Goal: Transaction & Acquisition: Purchase product/service

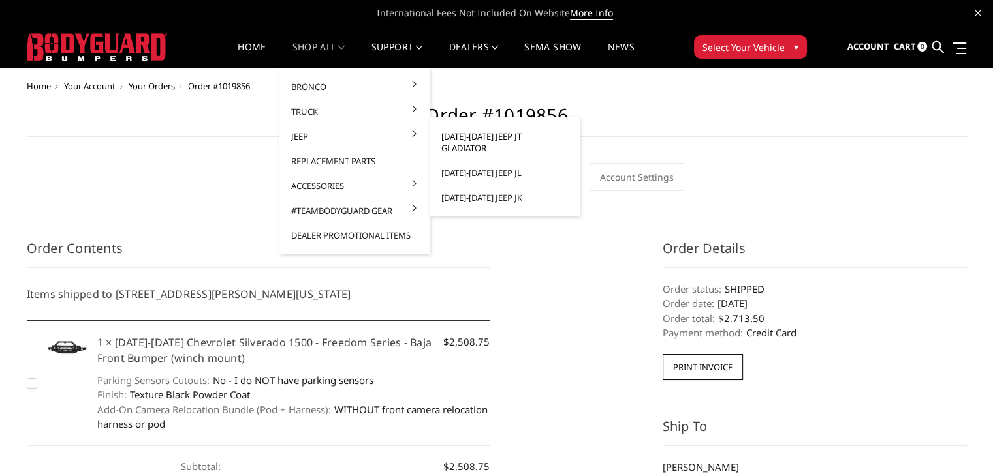
click at [460, 131] on link "2020-2025 Jeep JT Gladiator" at bounding box center [505, 142] width 140 height 37
click at [474, 136] on link "2020-2025 Jeep JT Gladiator" at bounding box center [505, 142] width 140 height 37
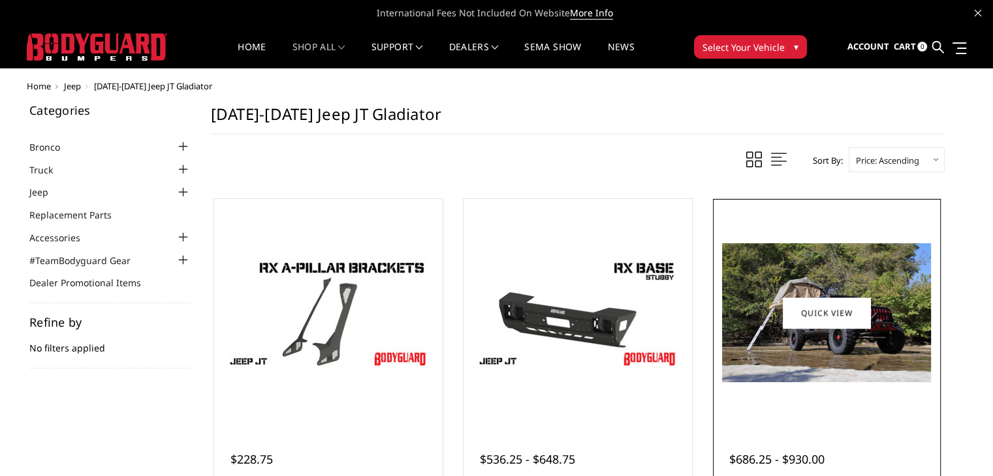
click at [791, 290] on img at bounding box center [826, 312] width 209 height 139
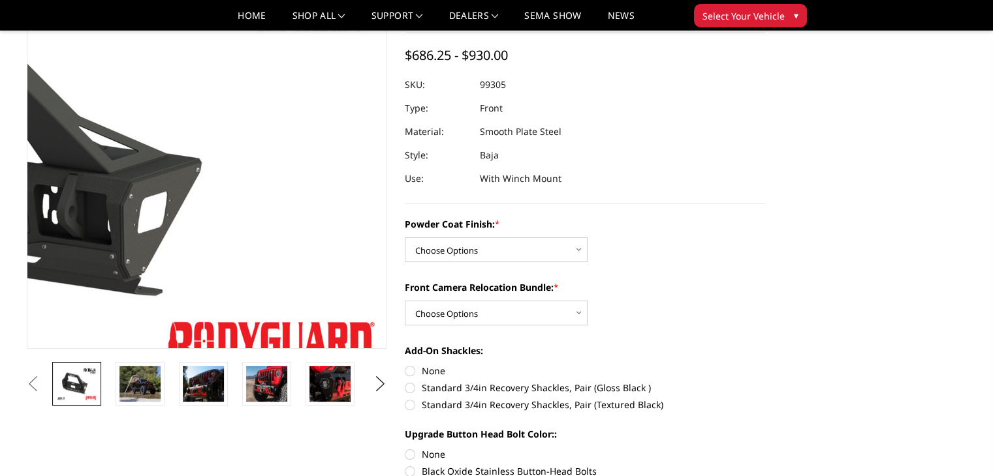
scroll to position [131, 0]
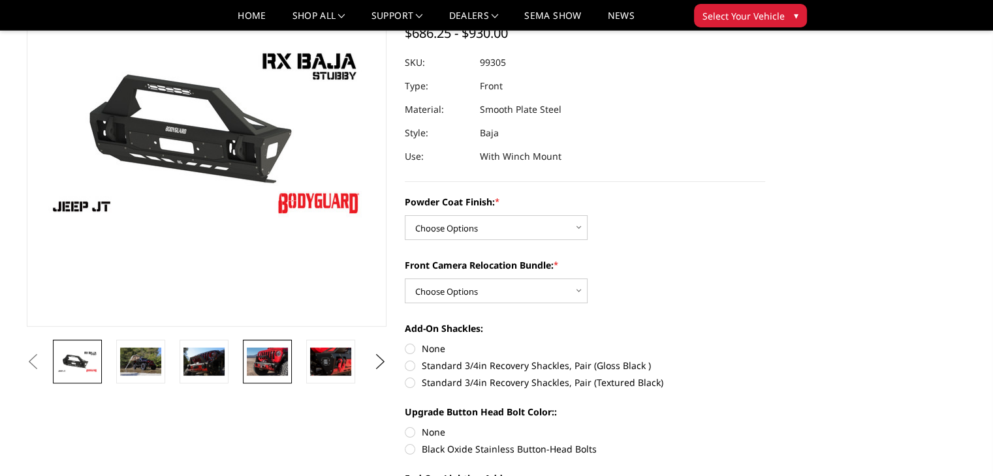
click at [258, 375] on img at bounding box center [267, 361] width 41 height 27
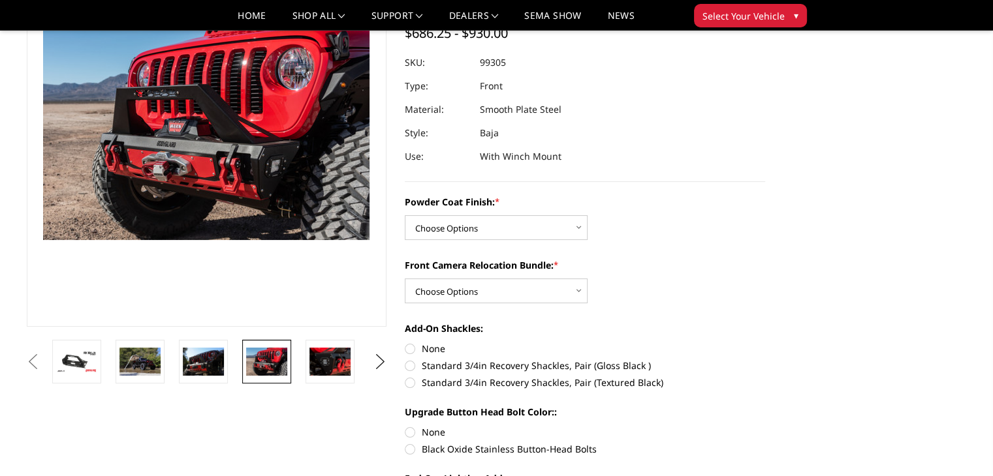
scroll to position [113, 0]
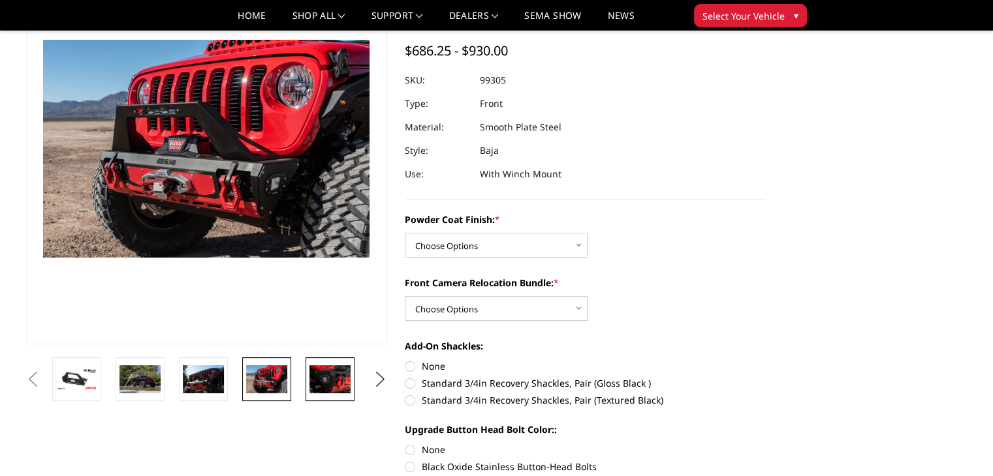
click at [311, 387] on img at bounding box center [329, 378] width 41 height 27
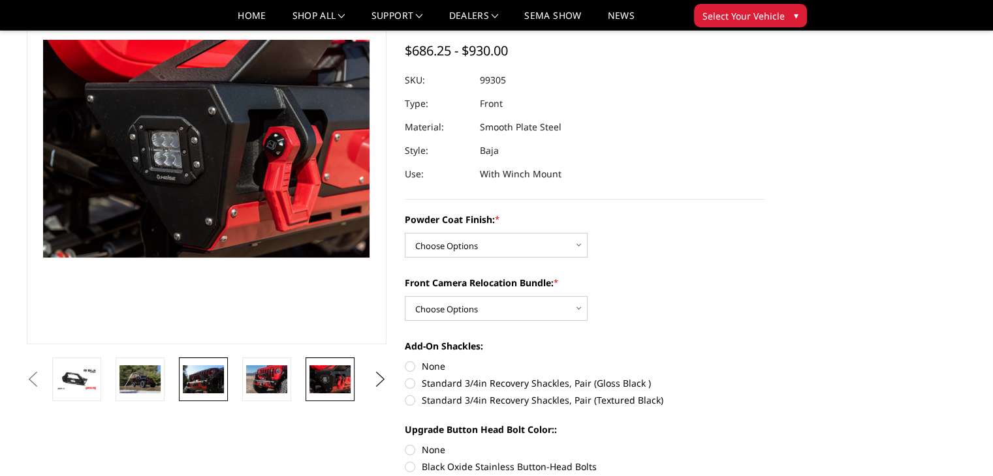
click at [217, 382] on img at bounding box center [203, 378] width 41 height 27
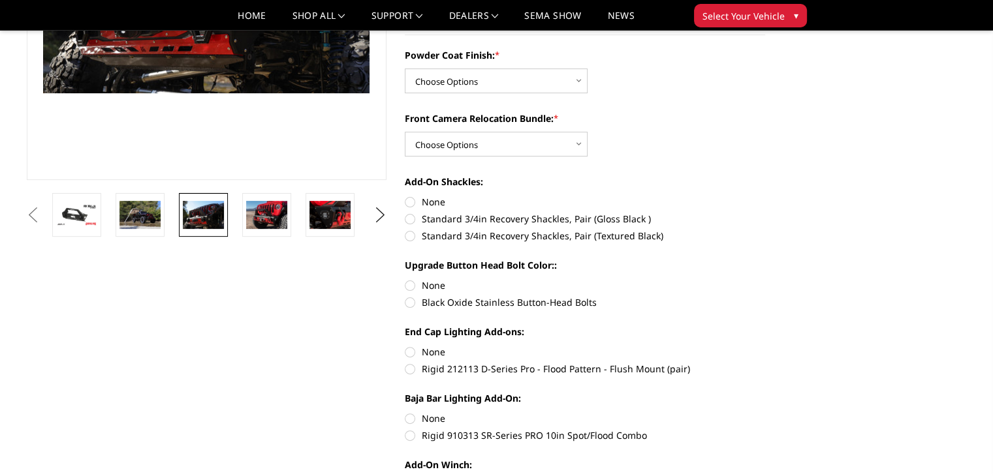
scroll to position [261, 0]
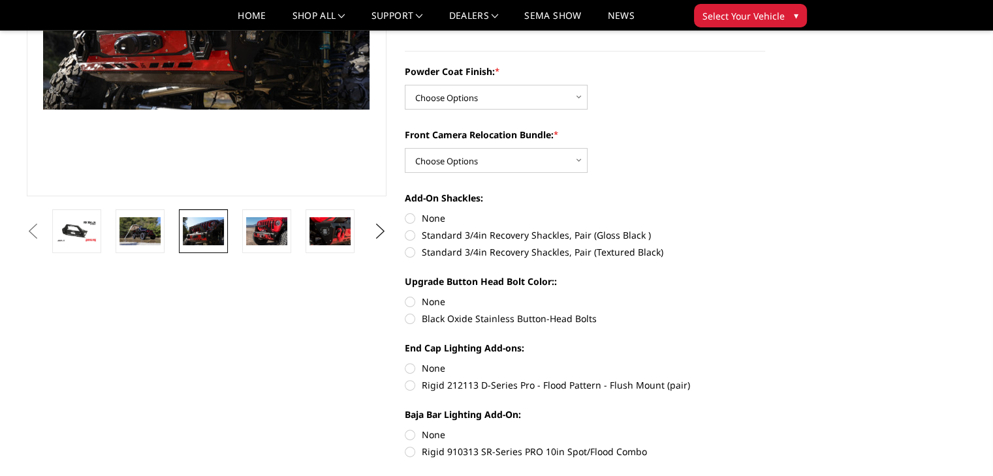
click at [43, 228] on button "Previous" at bounding box center [33, 232] width 20 height 20
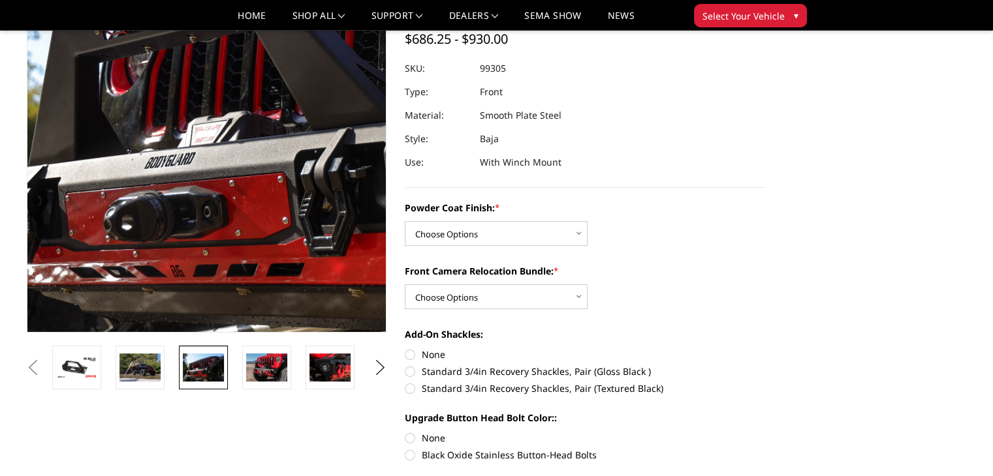
scroll to position [131, 0]
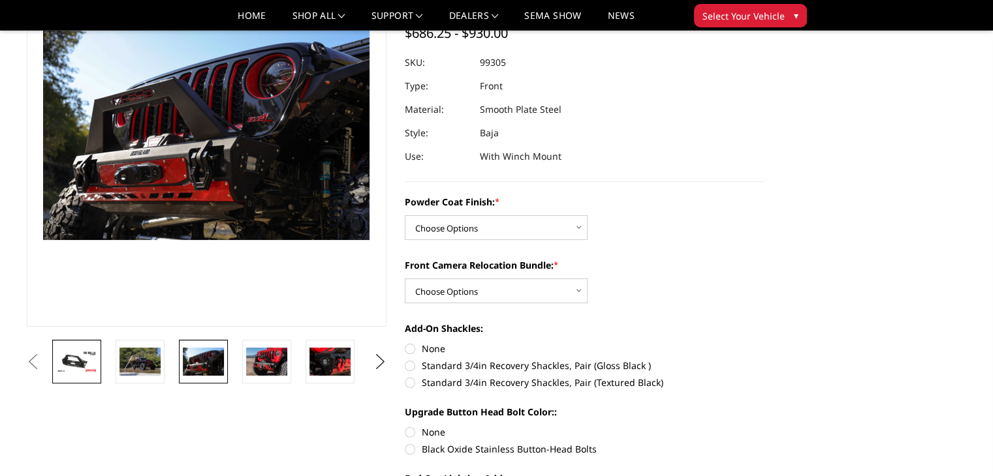
click at [82, 363] on img at bounding box center [76, 361] width 41 height 23
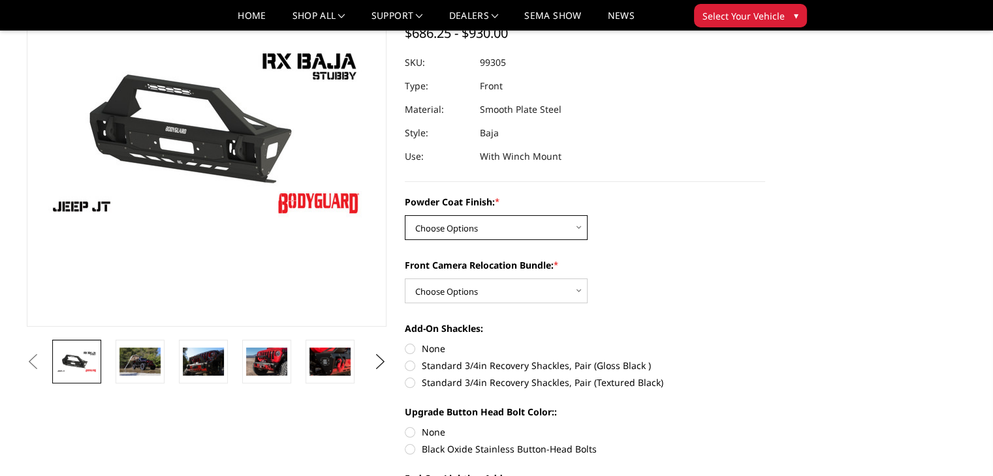
click at [491, 225] on select "Choose Options Bare Metal Textured Black Powder Coat" at bounding box center [496, 227] width 183 height 25
select select "4248"
click at [405, 215] on select "Choose Options Bare Metal Textured Black Powder Coat" at bounding box center [496, 227] width 183 height 25
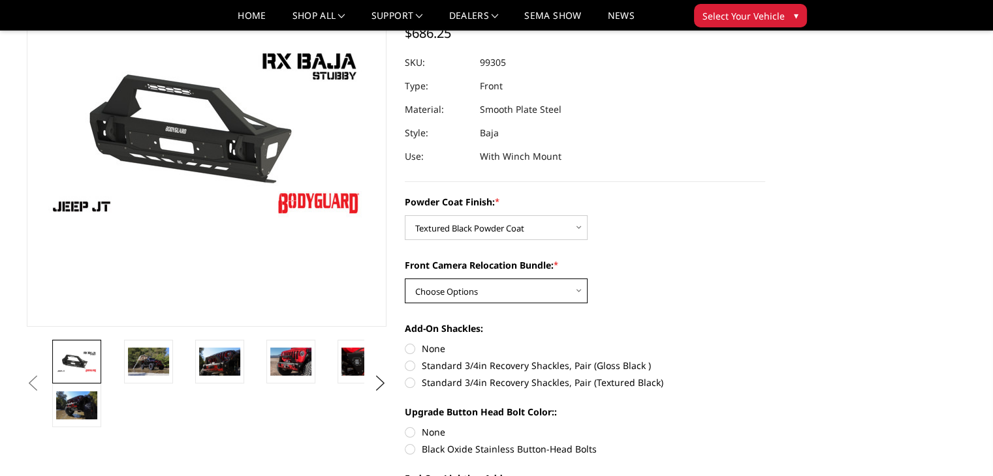
click at [517, 289] on select "Choose Options With Front Camera Relocation Bundle (Harness and Pod) Without Fr…" at bounding box center [496, 291] width 183 height 25
select select "4249"
click at [405, 279] on select "Choose Options With Front Camera Relocation Bundle (Harness and Pod) Without Fr…" at bounding box center [496, 291] width 183 height 25
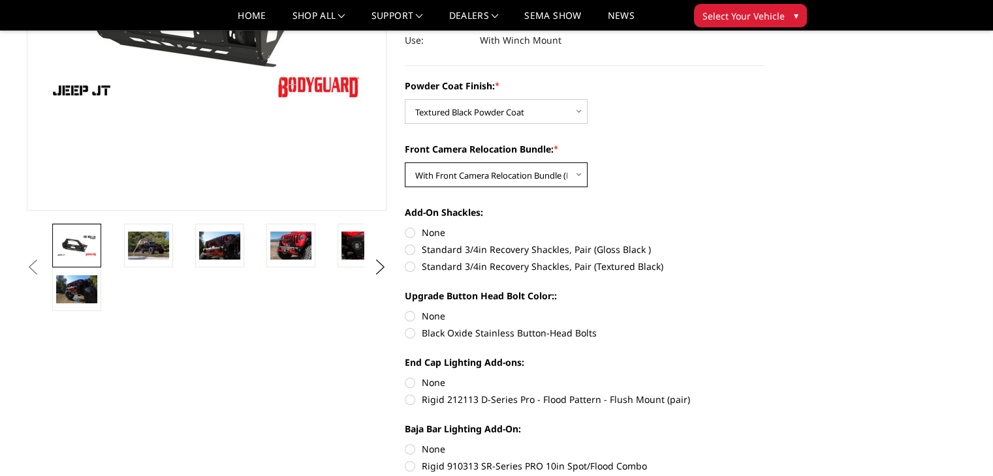
scroll to position [261, 0]
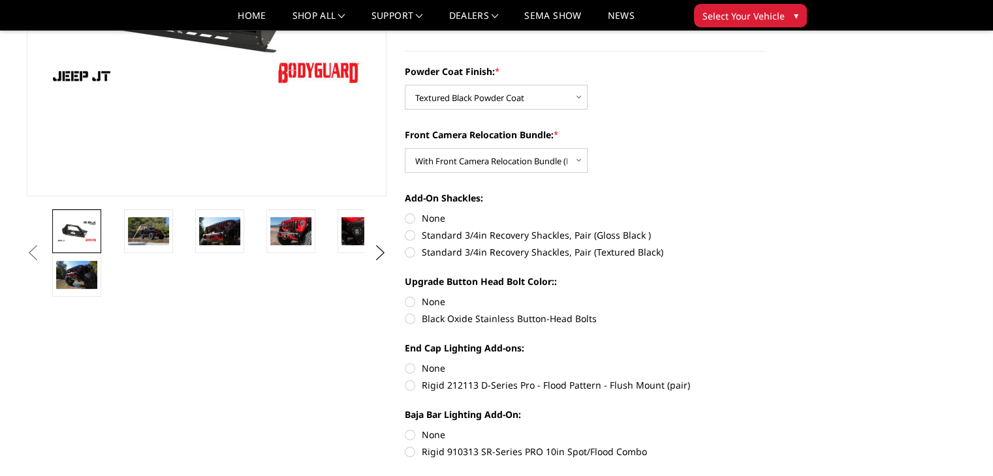
click at [414, 220] on label "None" at bounding box center [585, 218] width 360 height 14
click at [405, 212] on input "None" at bounding box center [405, 211] width 1 height 1
radio input "true"
click at [422, 298] on label "None" at bounding box center [585, 302] width 360 height 14
click at [405, 296] on input "None" at bounding box center [405, 295] width 1 height 1
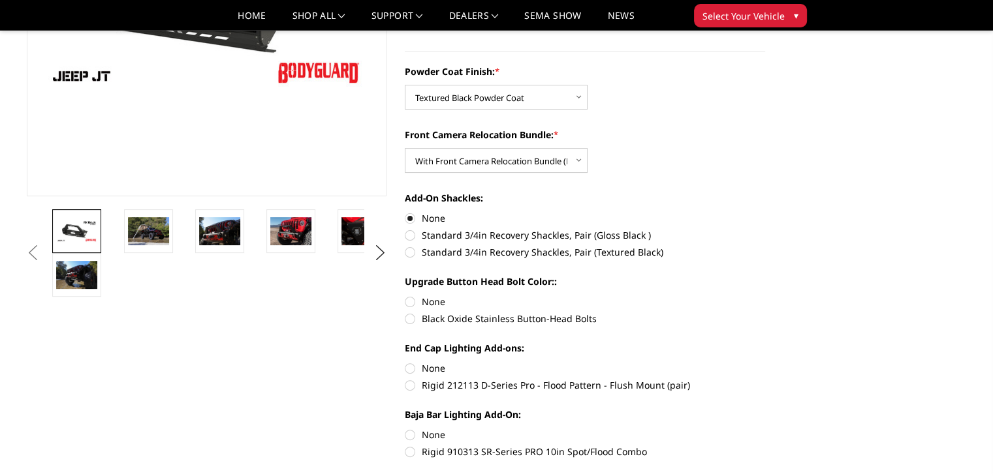
radio input "true"
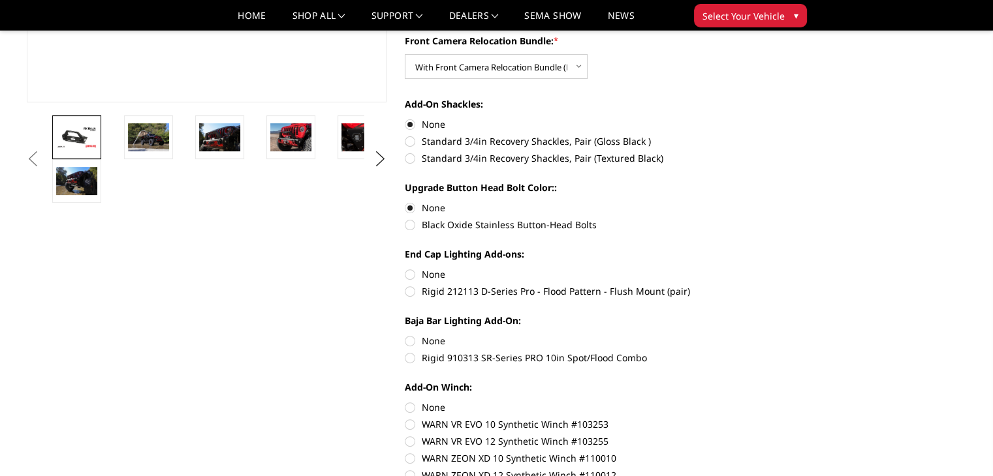
scroll to position [392, 0]
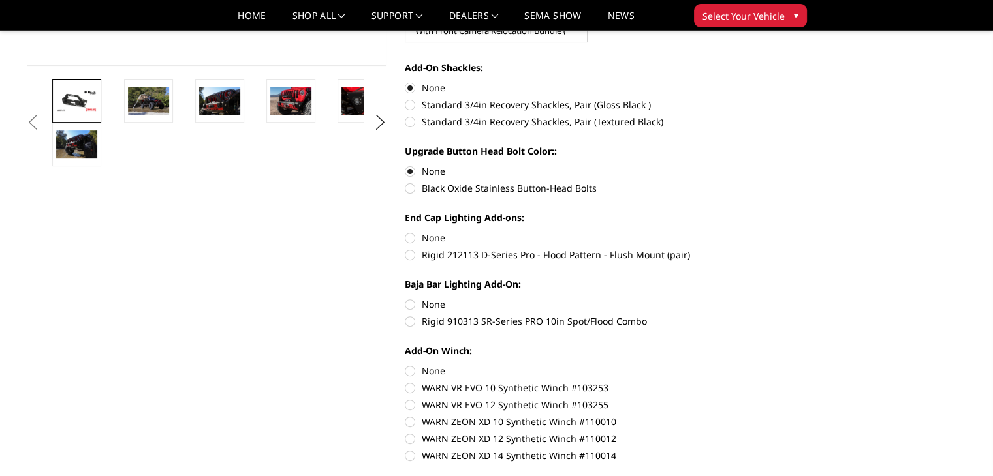
click at [417, 234] on label "None" at bounding box center [585, 238] width 360 height 14
click at [405, 232] on input "None" at bounding box center [405, 231] width 1 height 1
radio input "true"
click at [412, 303] on label "None" at bounding box center [585, 305] width 360 height 14
click at [405, 298] on input "None" at bounding box center [405, 298] width 1 height 1
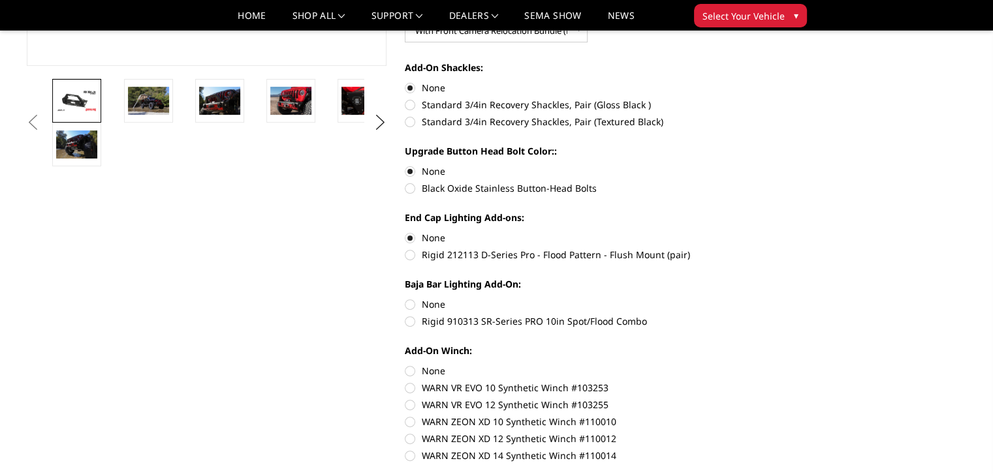
radio input "true"
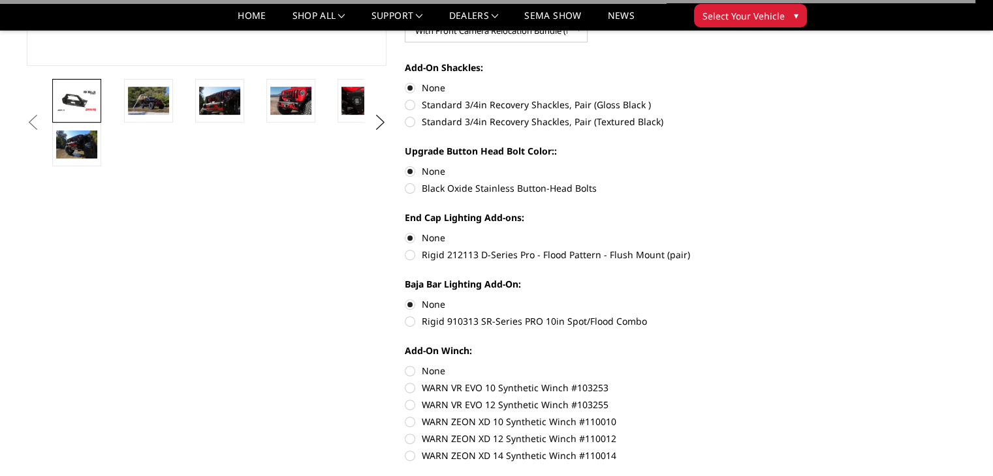
scroll to position [522, 0]
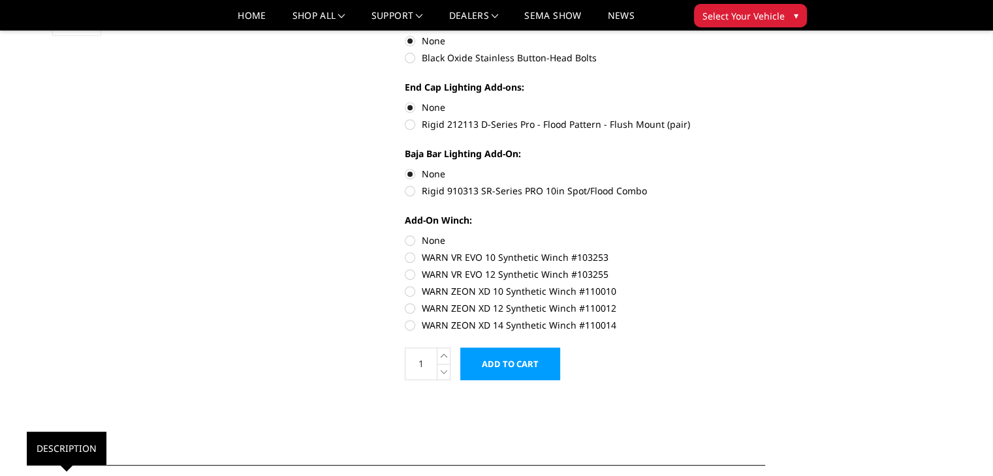
click at [414, 276] on label "WARN VR EVO 12 Synthetic Winch #103255" at bounding box center [585, 275] width 360 height 14
click at [765, 251] on input "WARN VR EVO 12 Synthetic Winch #103255" at bounding box center [765, 251] width 1 height 1
radio input "true"
drag, startPoint x: 613, startPoint y: 275, endPoint x: 629, endPoint y: 288, distance: 20.4
click at [629, 288] on div "Add-On Winch: None WARN VR EVO 10 Synthetic Winch #103253 WARN VR EVO 12 Synthe…" at bounding box center [585, 271] width 360 height 116
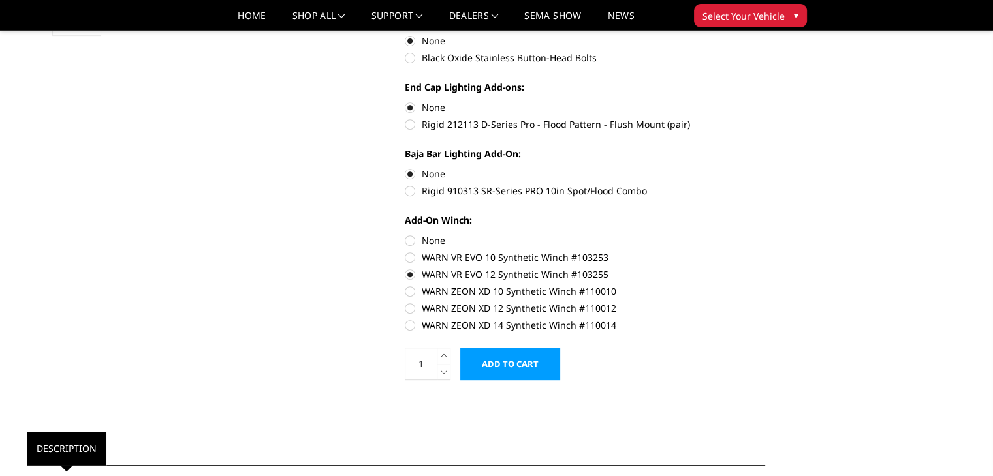
click at [718, 264] on label "WARN VR EVO 10 Synthetic Winch #103253" at bounding box center [585, 258] width 360 height 14
click at [765, 234] on input "WARN VR EVO 10 Synthetic Winch #103253" at bounding box center [765, 234] width 1 height 1
radio input "true"
click at [578, 273] on label "WARN VR EVO 12 Synthetic Winch #103255" at bounding box center [585, 275] width 360 height 14
click at [765, 251] on input "WARN VR EVO 12 Synthetic Winch #103255" at bounding box center [765, 251] width 1 height 1
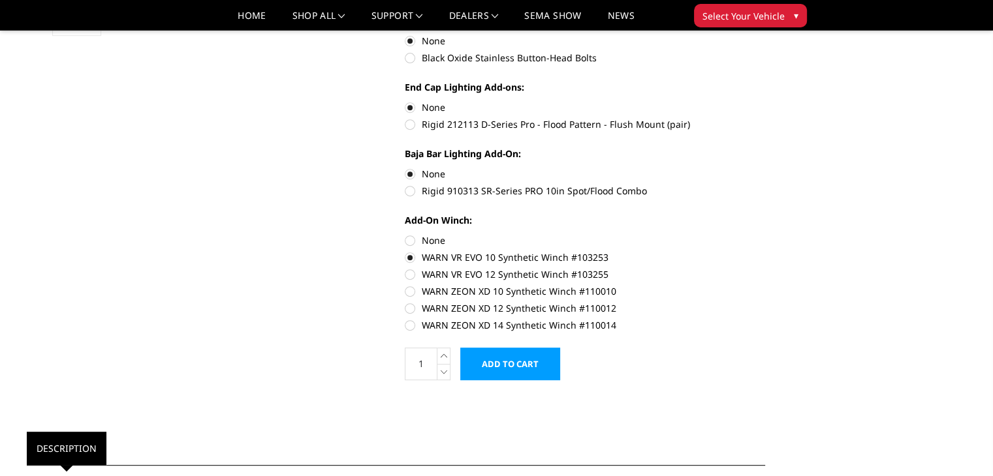
radio input "true"
click at [533, 360] on input "Add to Cart" at bounding box center [510, 364] width 100 height 33
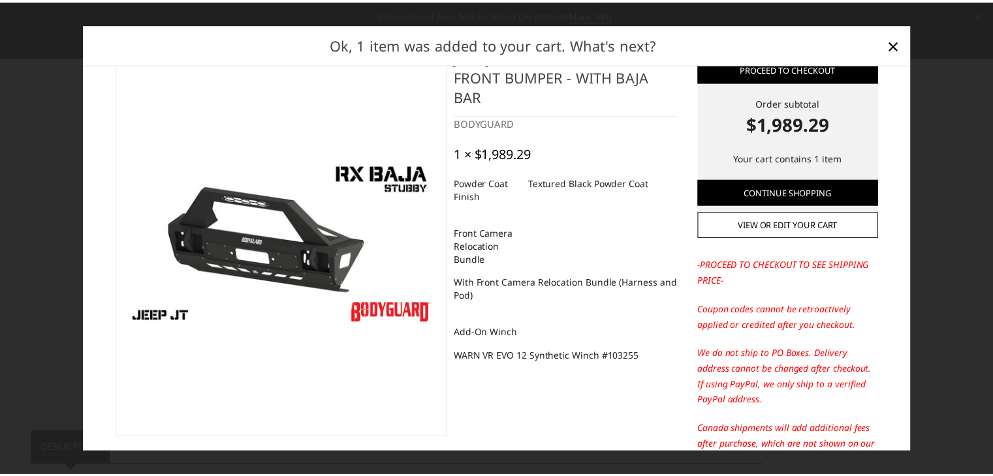
scroll to position [0, 0]
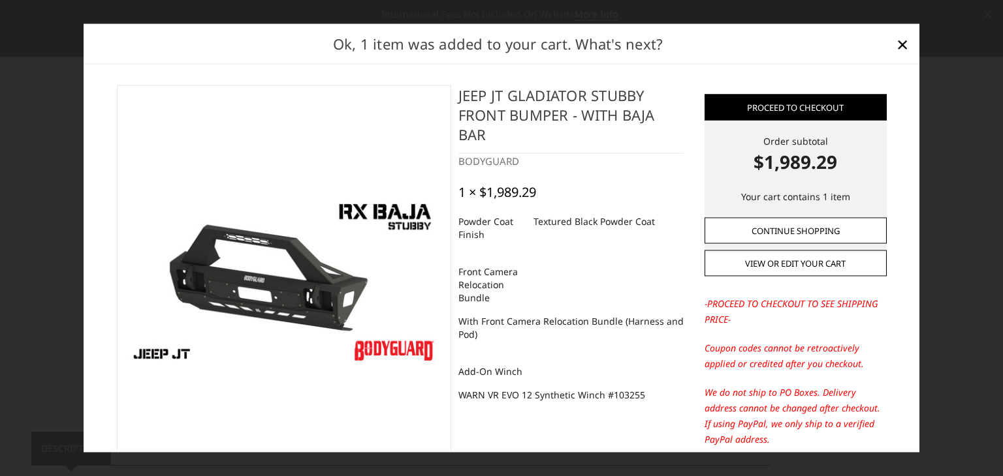
click at [764, 233] on link "Continue Shopping" at bounding box center [795, 230] width 182 height 26
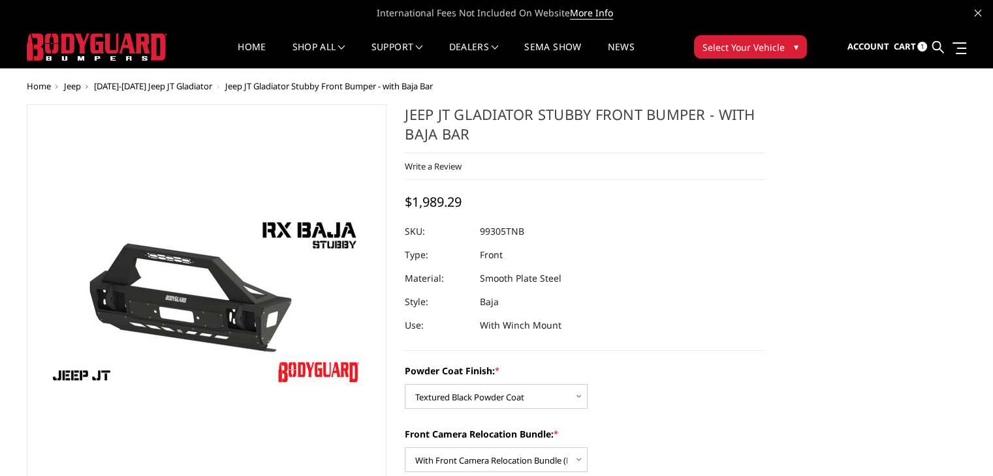
click at [900, 49] on span "Cart" at bounding box center [904, 46] width 22 height 12
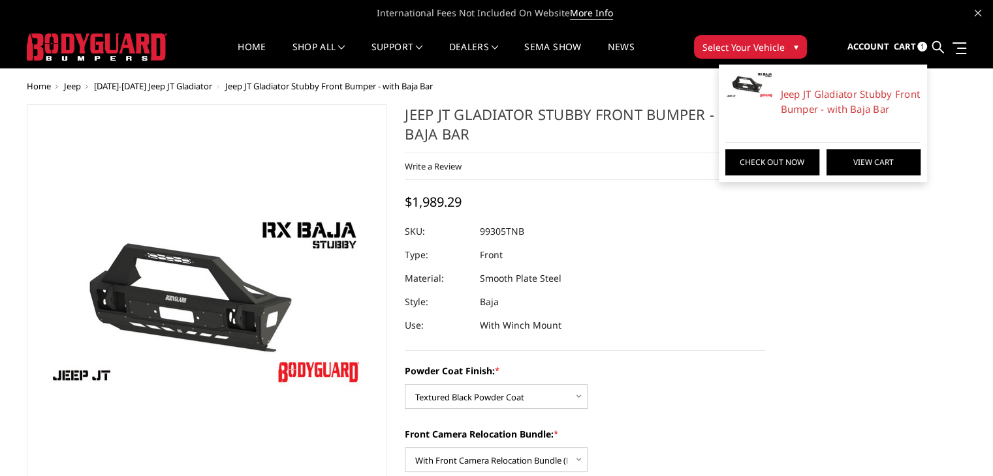
click at [858, 160] on link "View Cart" at bounding box center [873, 162] width 94 height 26
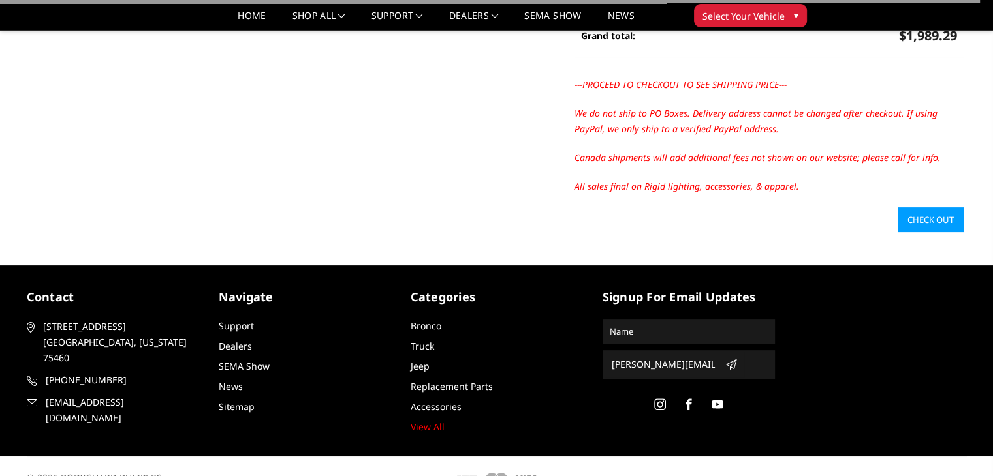
scroll to position [364, 0]
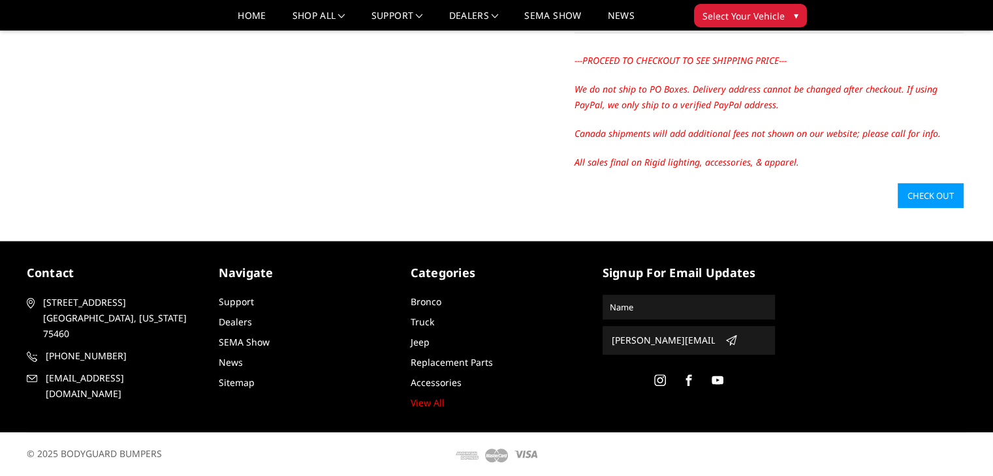
click at [938, 201] on link "Check out" at bounding box center [930, 195] width 66 height 25
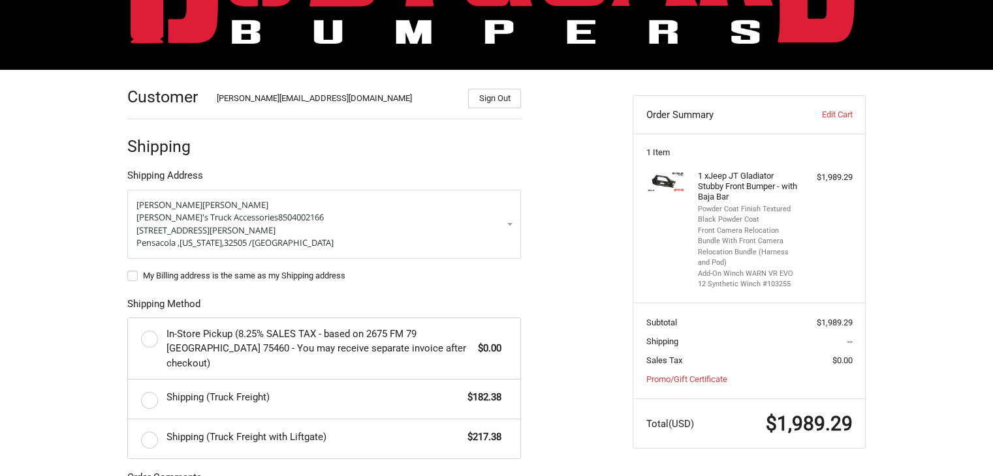
scroll to position [254, 0]
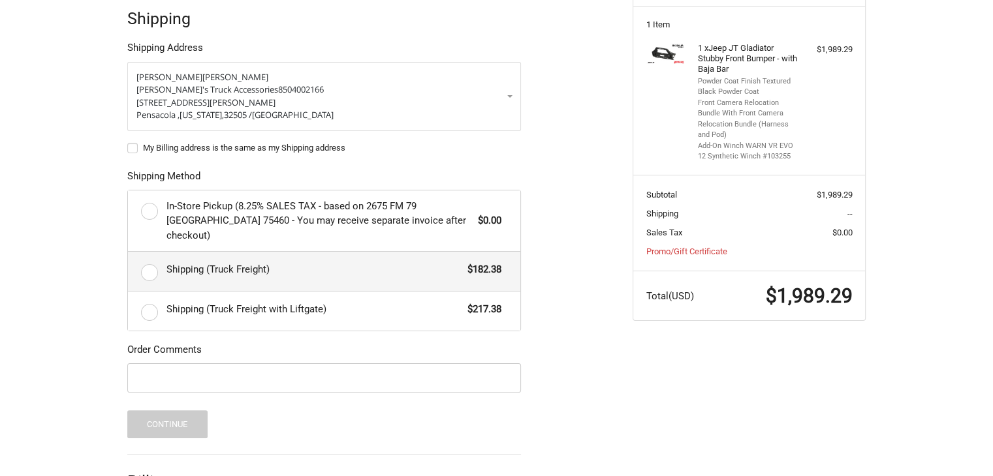
click at [315, 262] on span "Shipping (Truck Freight)" at bounding box center [313, 269] width 295 height 15
click at [129, 253] on input "Shipping (Truck Freight) $182.38" at bounding box center [128, 252] width 1 height 1
radio input "true"
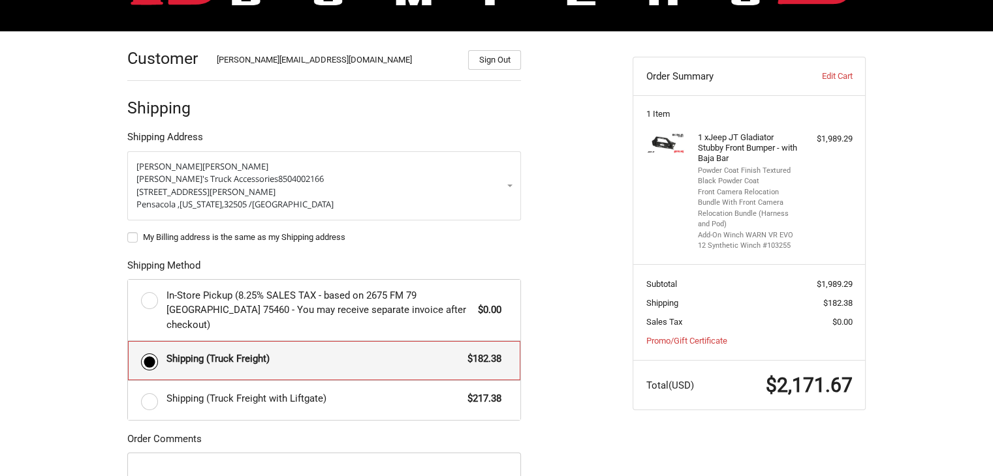
scroll to position [0, 0]
